Goal: Transaction & Acquisition: Purchase product/service

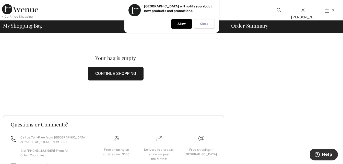
click at [200, 24] on p "Close" at bounding box center [204, 24] width 8 height 4
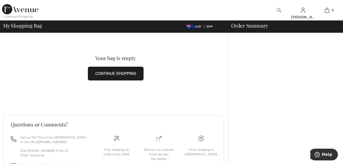
click at [279, 9] on img at bounding box center [279, 10] width 4 height 6
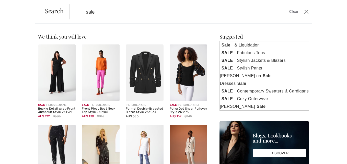
type input "sale"
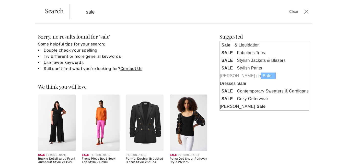
click at [238, 76] on link "Joseph Ribkoff on Sale" at bounding box center [264, 76] width 89 height 8
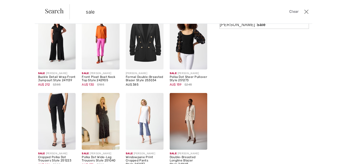
scroll to position [102, 0]
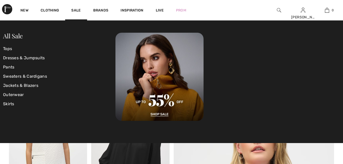
click at [76, 10] on link "Sale" at bounding box center [75, 10] width 9 height 5
click at [17, 57] on link "Dresses & Jumpsuits" at bounding box center [59, 57] width 112 height 9
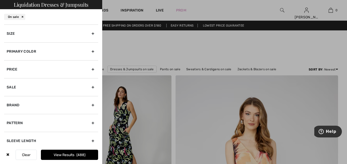
click at [14, 103] on div "Brand" at bounding box center [51, 105] width 94 height 18
click at [9, 116] on input"] "[PERSON_NAME]" at bounding box center [9, 116] width 4 height 4
checkbox input"] "true"
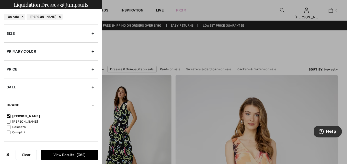
click at [10, 33] on div "Size" at bounding box center [51, 34] width 94 height 18
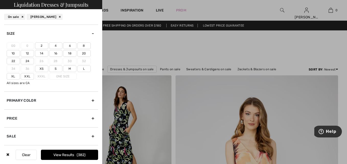
click at [25, 53] on label "12" at bounding box center [27, 53] width 13 height 7
click at [0, 0] on input"] "12" at bounding box center [0, 0] width 0 height 0
click at [70, 156] on button "View Results 146" at bounding box center [69, 155] width 57 height 10
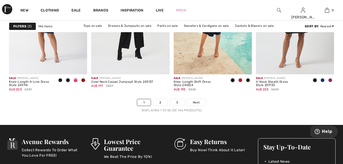
scroll to position [2193, 0]
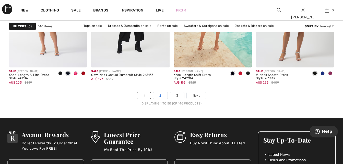
click at [161, 96] on link "2" at bounding box center [160, 95] width 14 height 7
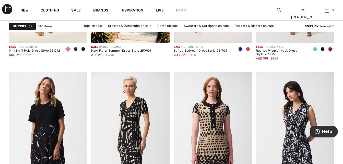
scroll to position [814, 0]
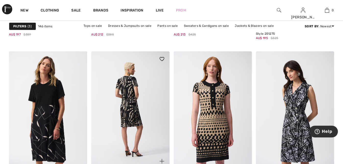
click at [129, 121] on img at bounding box center [130, 109] width 78 height 117
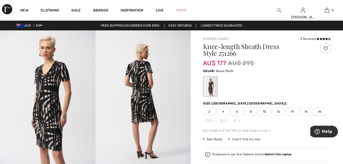
click at [279, 112] on span "12" at bounding box center [278, 112] width 13 height 8
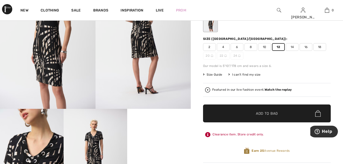
scroll to position [78, 0]
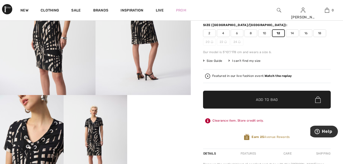
click at [264, 100] on span "Add to Bag" at bounding box center [267, 99] width 22 height 5
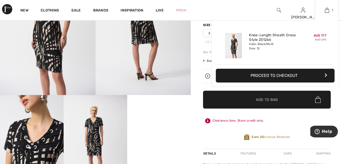
click at [327, 10] on img at bounding box center [327, 10] width 4 height 6
click at [280, 73] on button "Proceed to Checkout" at bounding box center [275, 76] width 119 height 14
click at [283, 75] on button "Proceed to Checkout" at bounding box center [275, 76] width 119 height 14
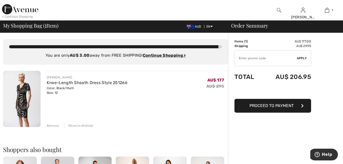
click at [52, 126] on div "Remove" at bounding box center [53, 125] width 13 height 5
